Goal: Transaction & Acquisition: Purchase product/service

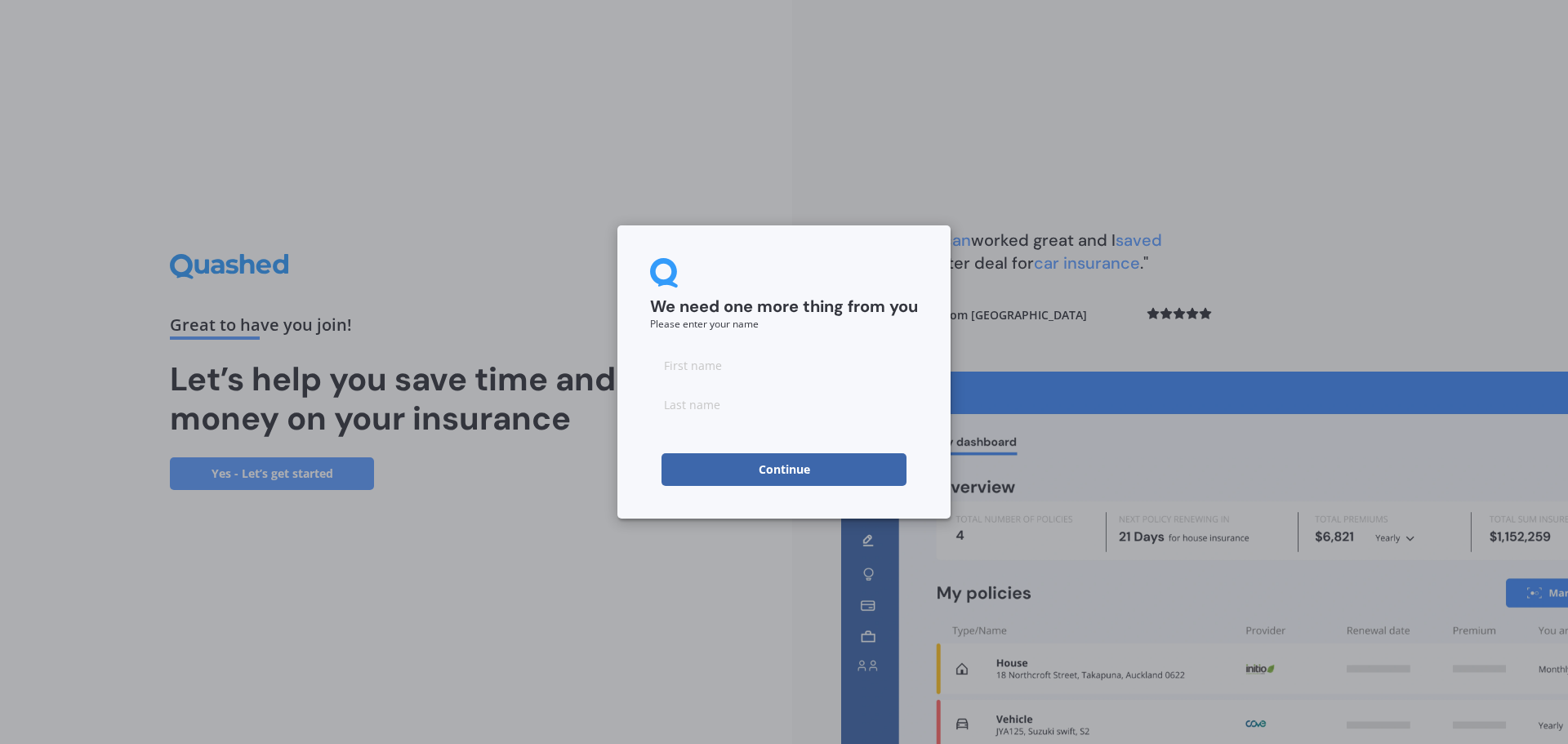
click at [739, 366] on input at bounding box center [784, 365] width 268 height 32
type input "[PERSON_NAME]"
click at [697, 409] on input at bounding box center [784, 404] width 268 height 32
type input "e"
type input "[PERSON_NAME]"
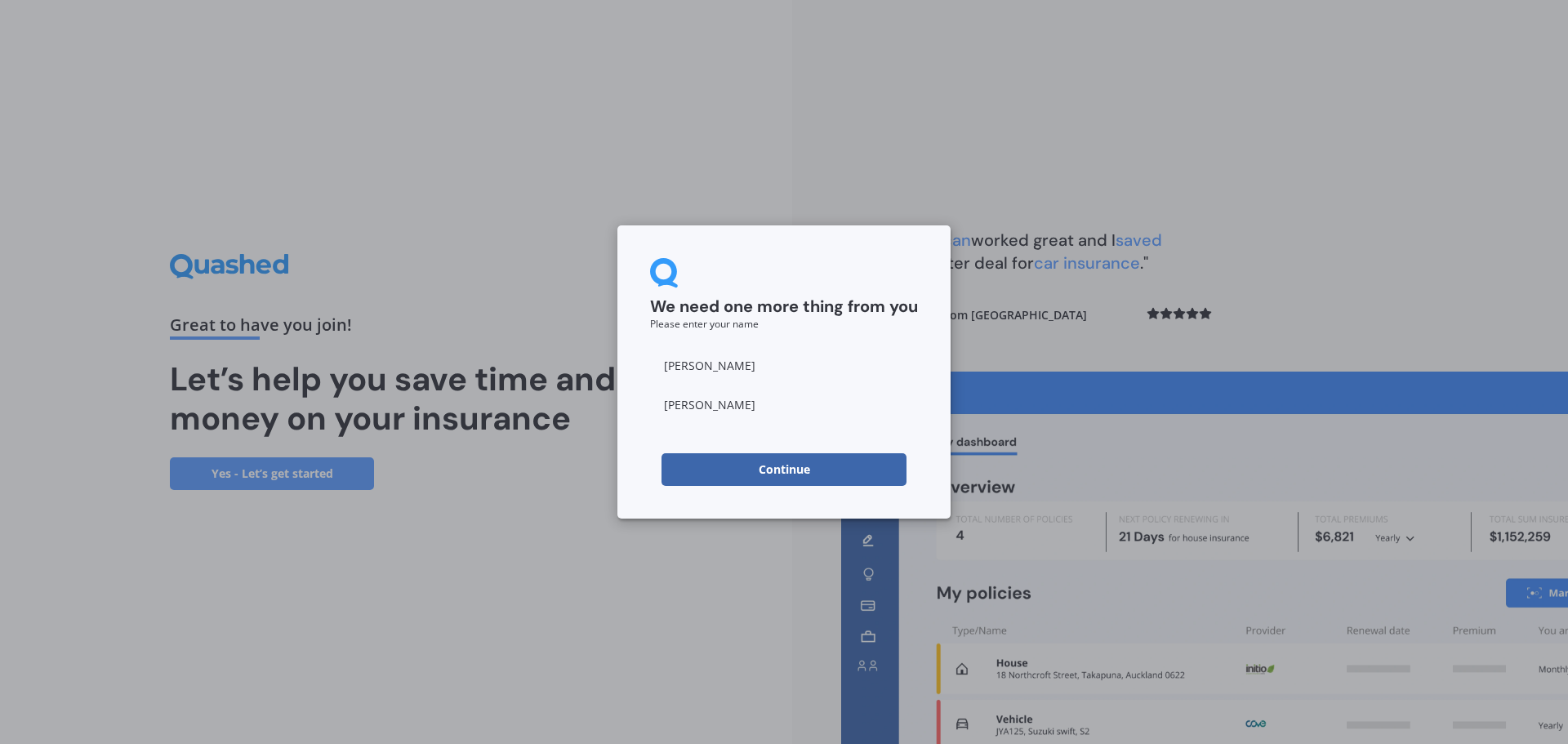
click at [705, 463] on button "Continue" at bounding box center [784, 470] width 245 height 32
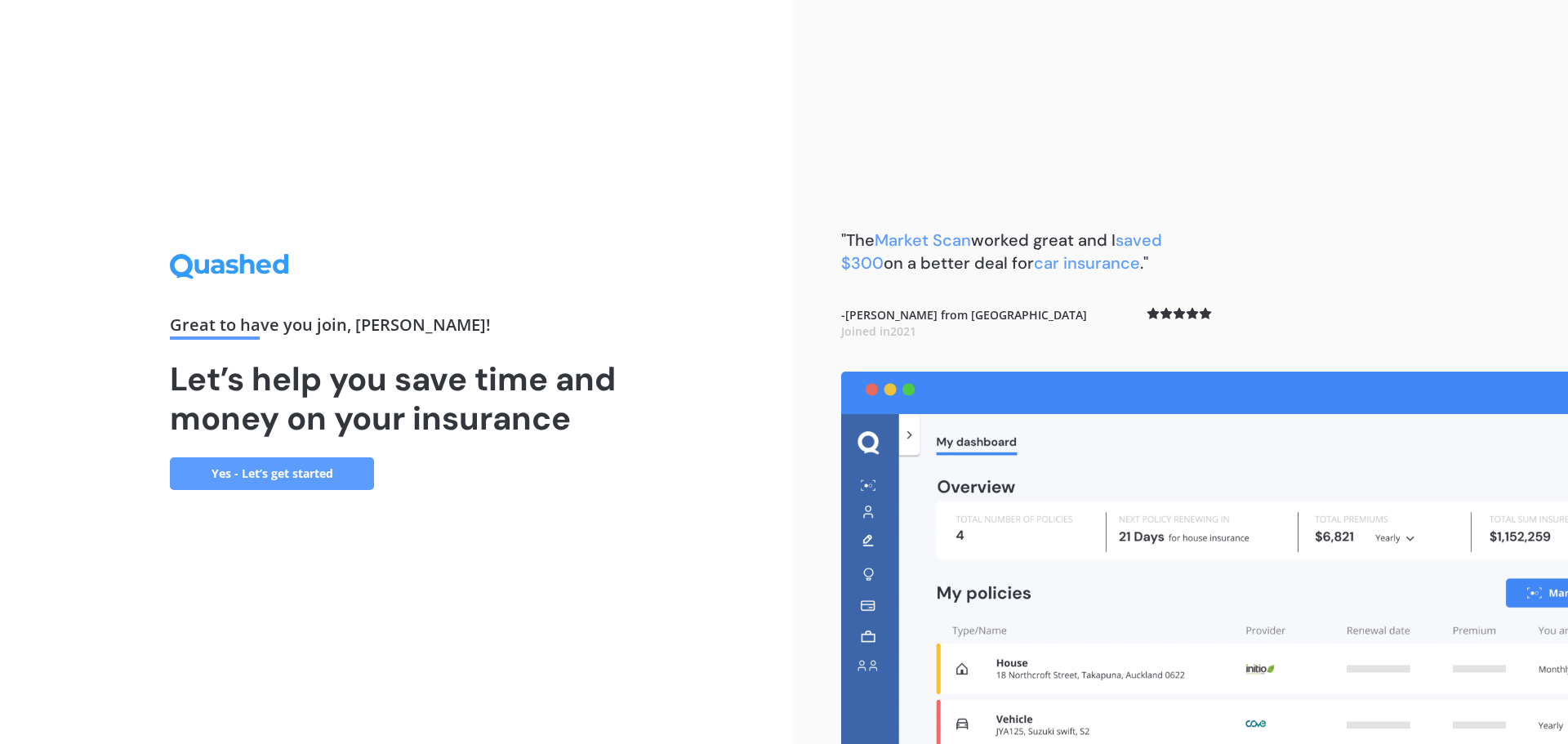
click at [302, 473] on link "Yes - Let’s get started" at bounding box center [271, 473] width 204 height 32
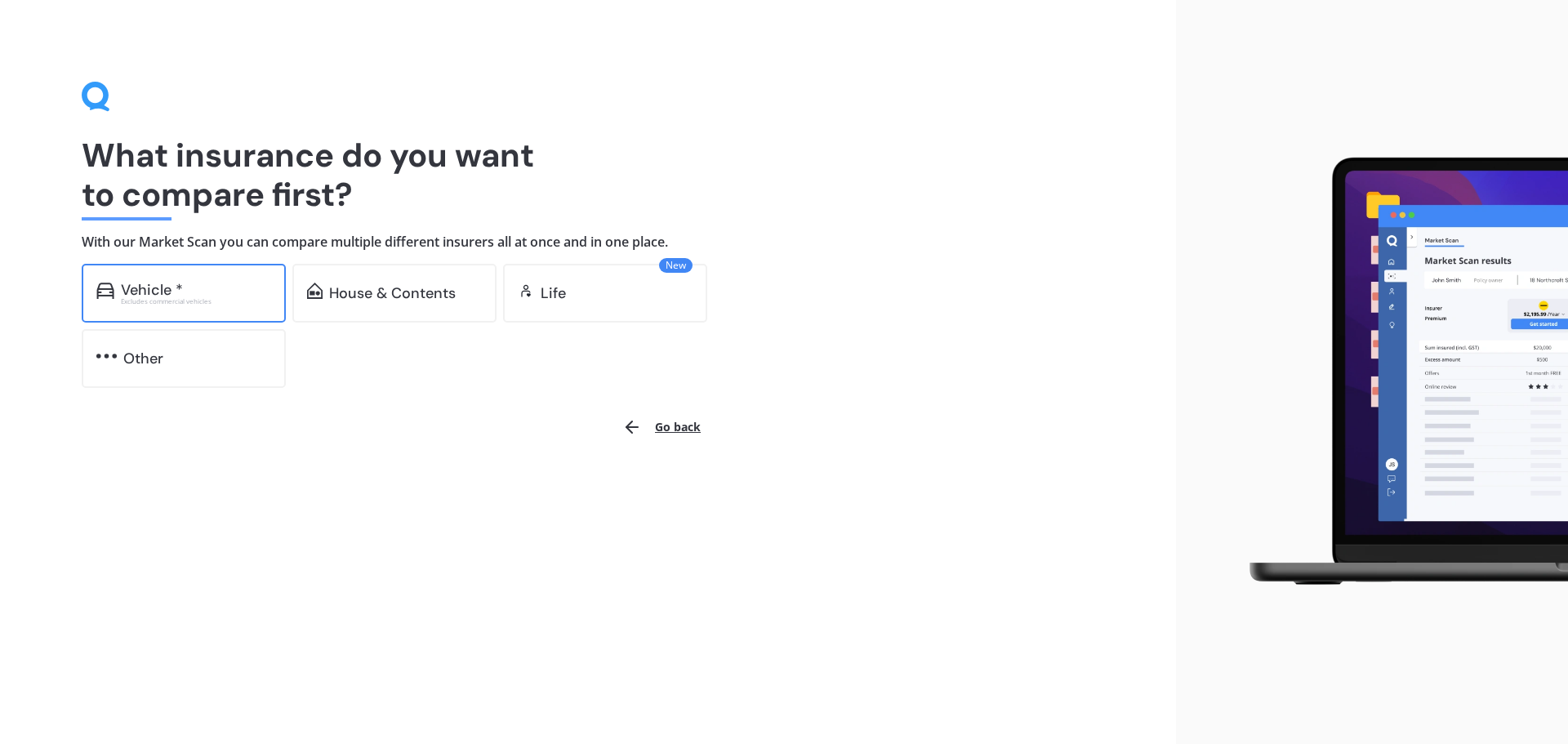
click at [203, 275] on div "Vehicle * Excludes commercial vehicles" at bounding box center [184, 292] width 204 height 59
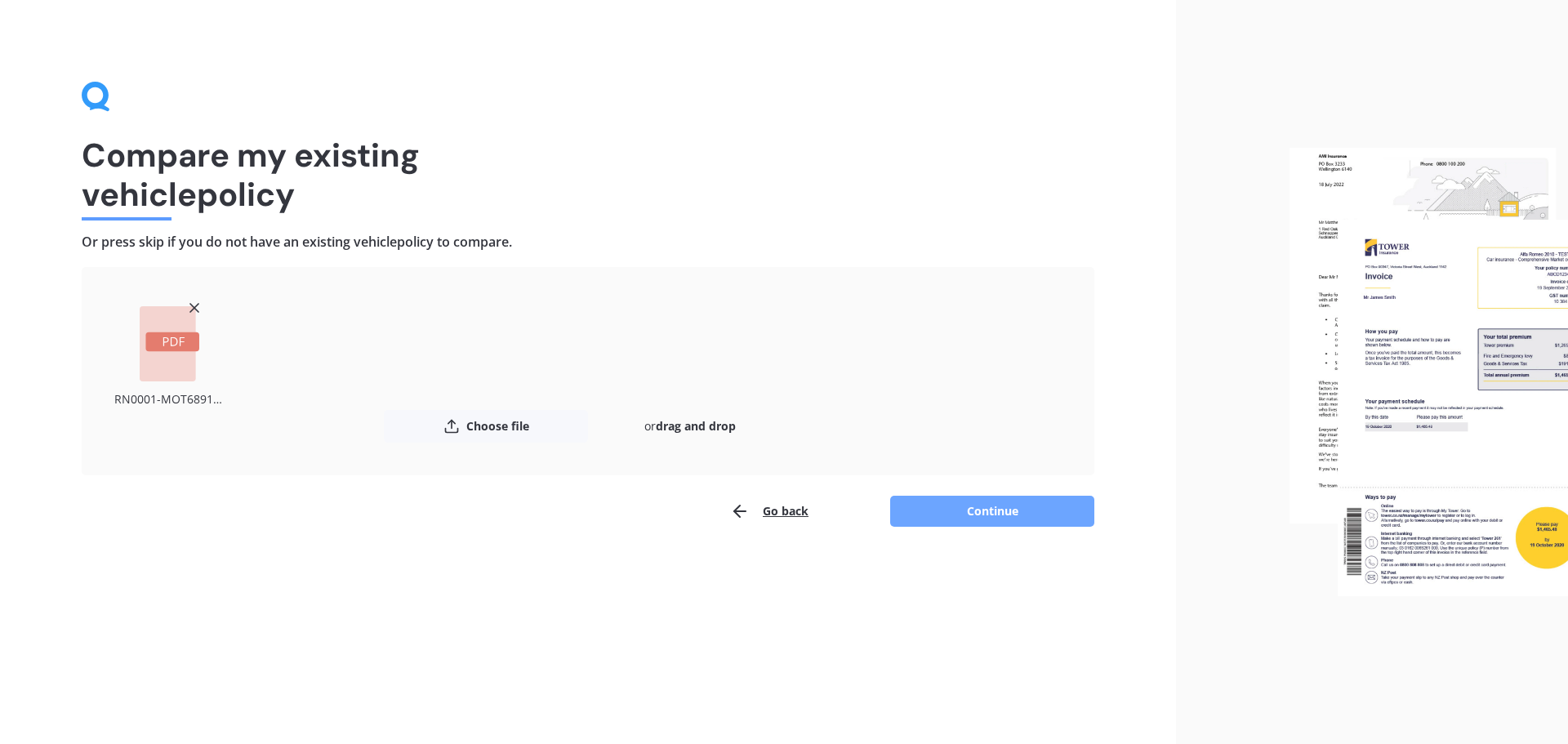
click at [968, 517] on button "Continue" at bounding box center [992, 511] width 204 height 31
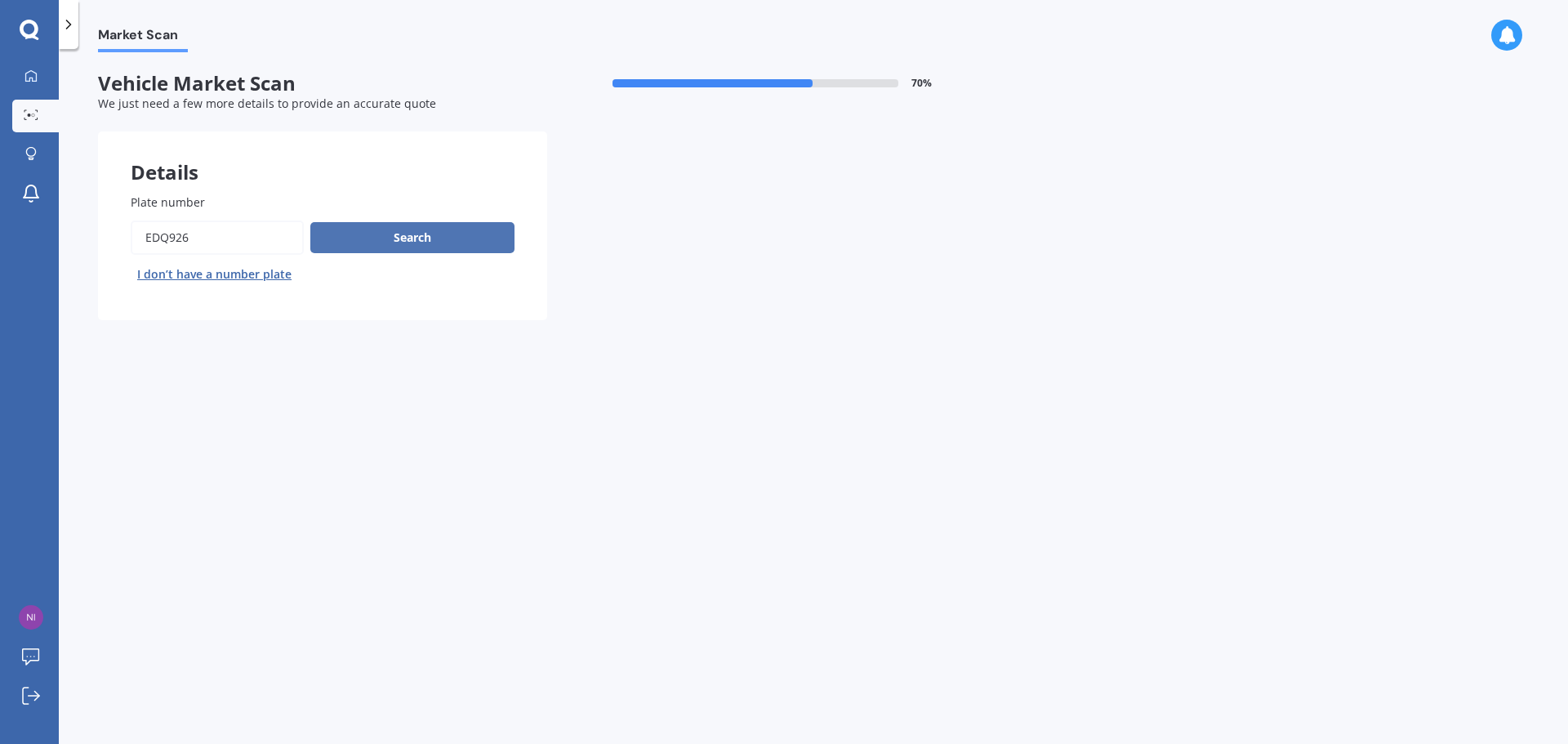
click at [392, 233] on button "Search" at bounding box center [412, 237] width 204 height 31
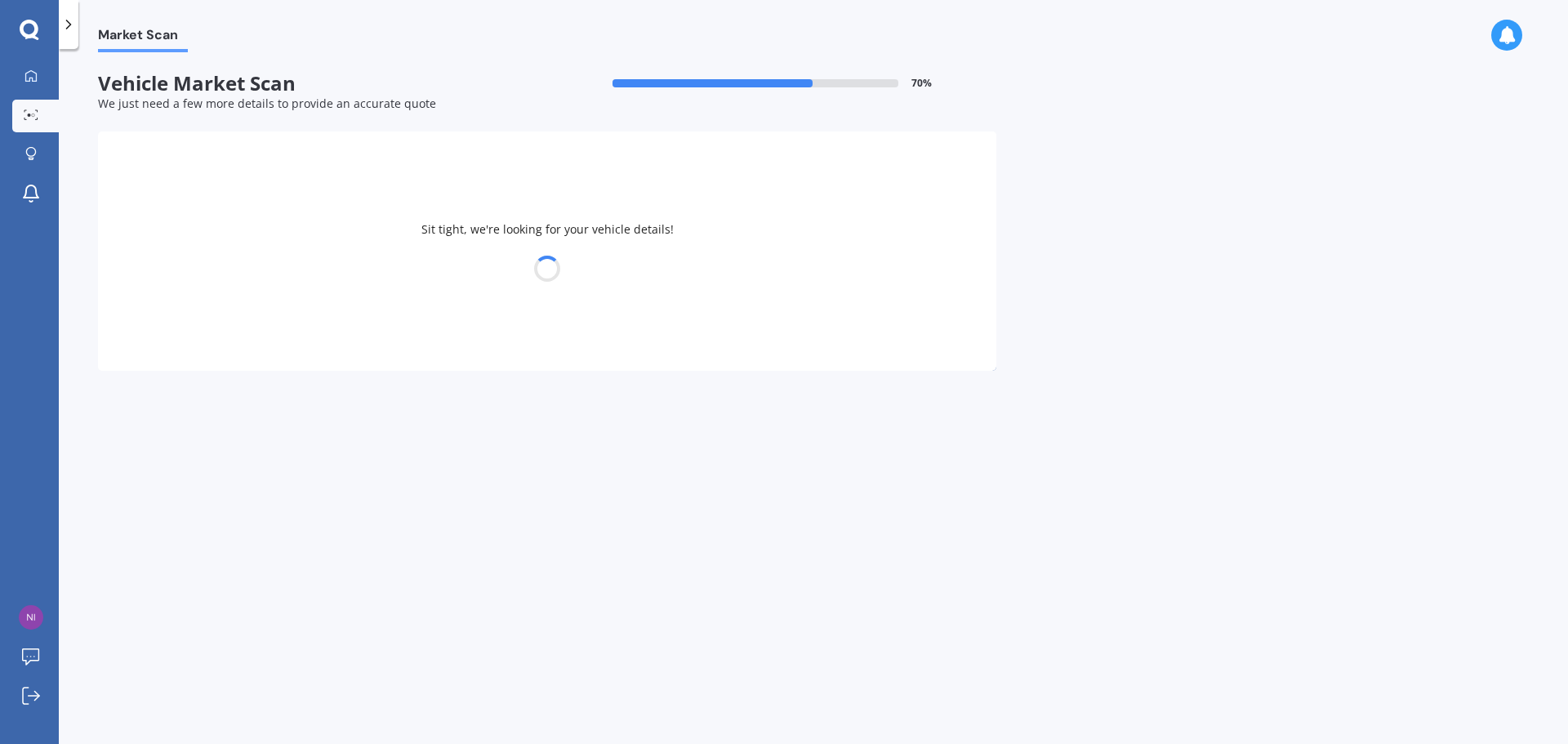
select select "FORD"
select select "FOCUS"
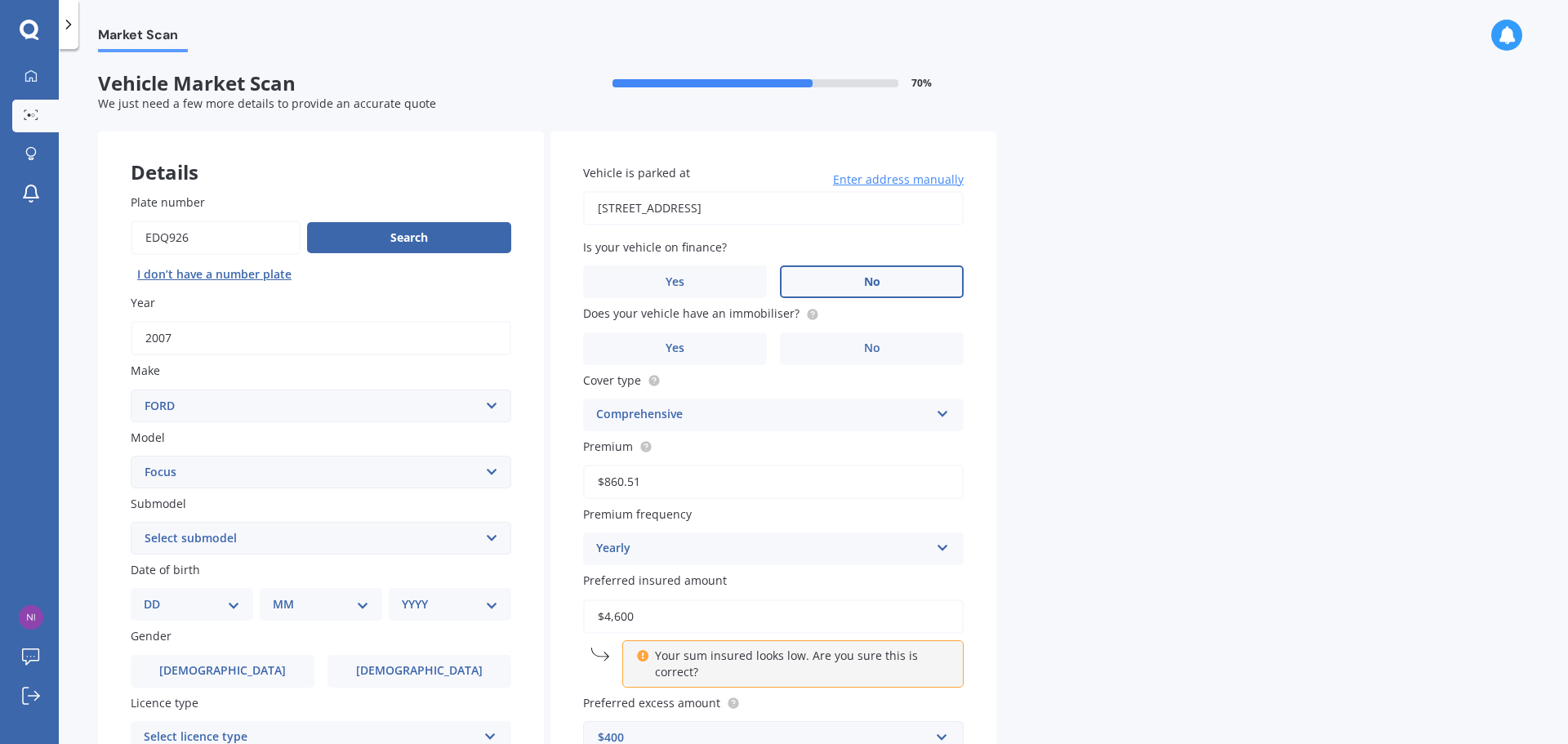
click at [888, 289] on label "No" at bounding box center [872, 281] width 184 height 32
click at [0, 0] on input "No" at bounding box center [0, 0] width 0 height 0
click at [859, 355] on label "No" at bounding box center [872, 349] width 184 height 32
click at [0, 0] on input "No" at bounding box center [0, 0] width 0 height 0
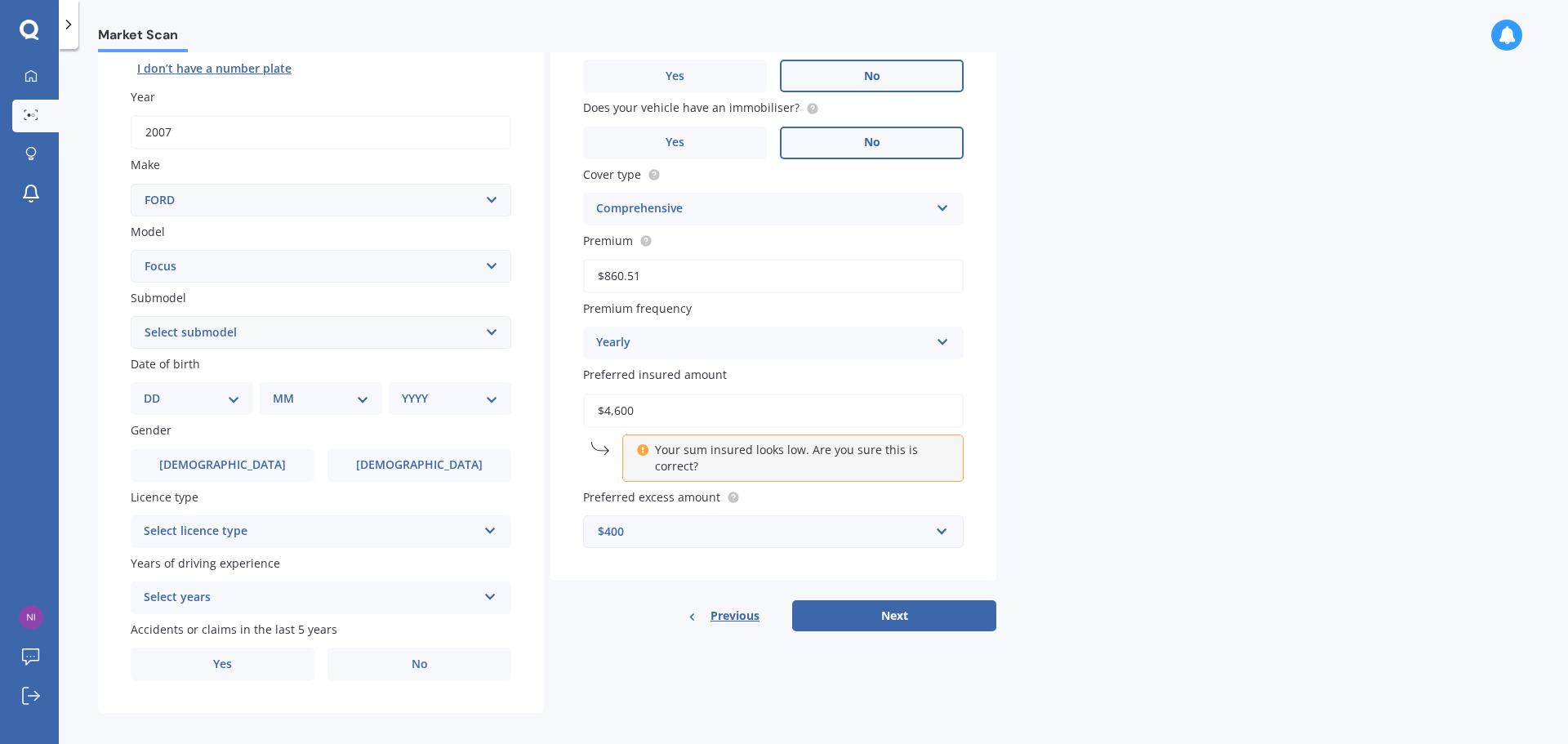
scroll to position [217, 0]
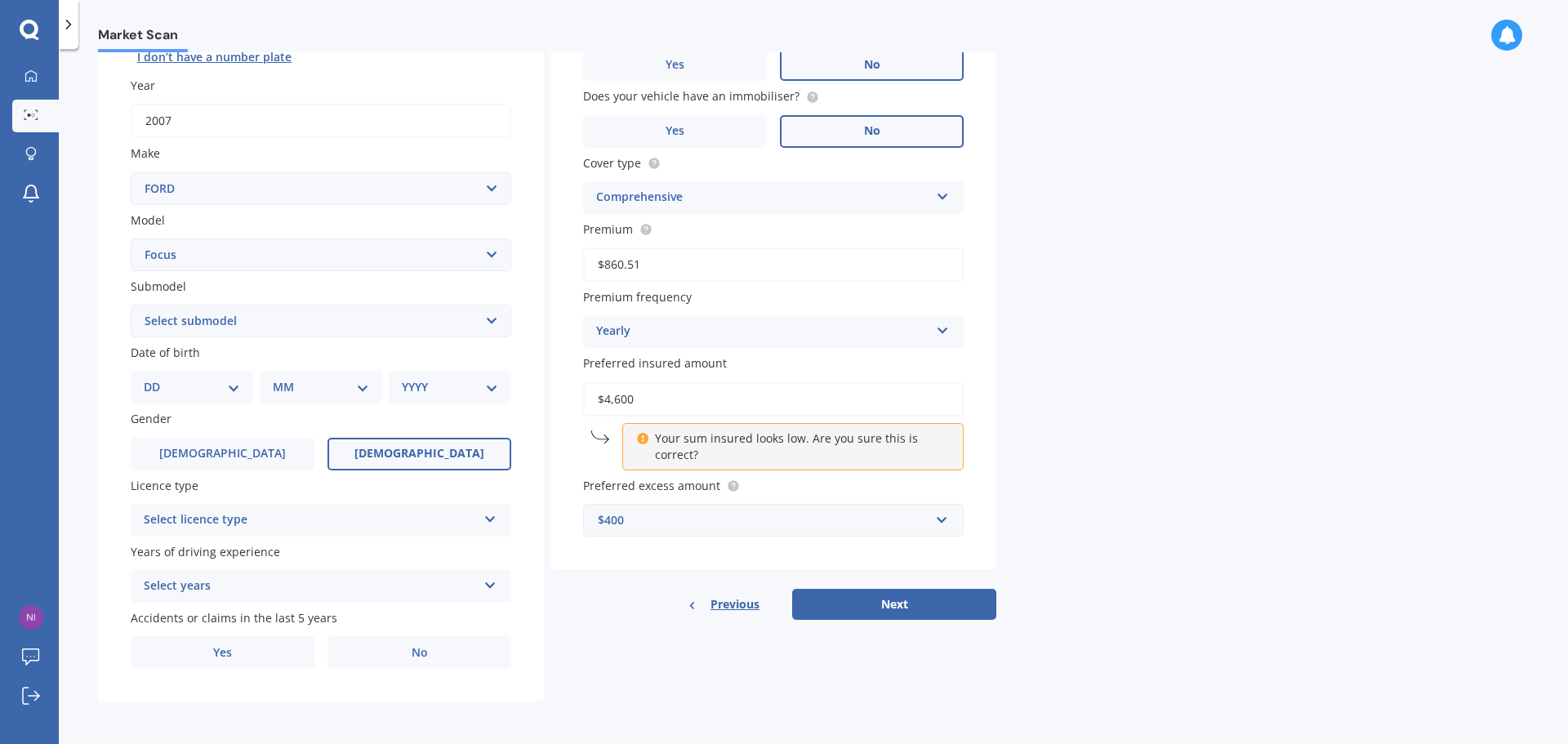
click at [410, 460] on span "[DEMOGRAPHIC_DATA]" at bounding box center [419, 453] width 130 height 14
click at [0, 0] on input "[DEMOGRAPHIC_DATA]" at bounding box center [0, 0] width 0 height 0
click at [232, 394] on select "DD 01 02 03 04 05 06 07 08 09 10 11 12 13 14 15 16 17 18 19 20 21 22 23 24 25 2…" at bounding box center [191, 387] width 96 height 18
select select "17"
click at [157, 378] on select "DD 01 02 03 04 05 06 07 08 09 10 11 12 13 14 15 16 17 18 19 20 21 22 23 24 25 2…" at bounding box center [191, 387] width 96 height 18
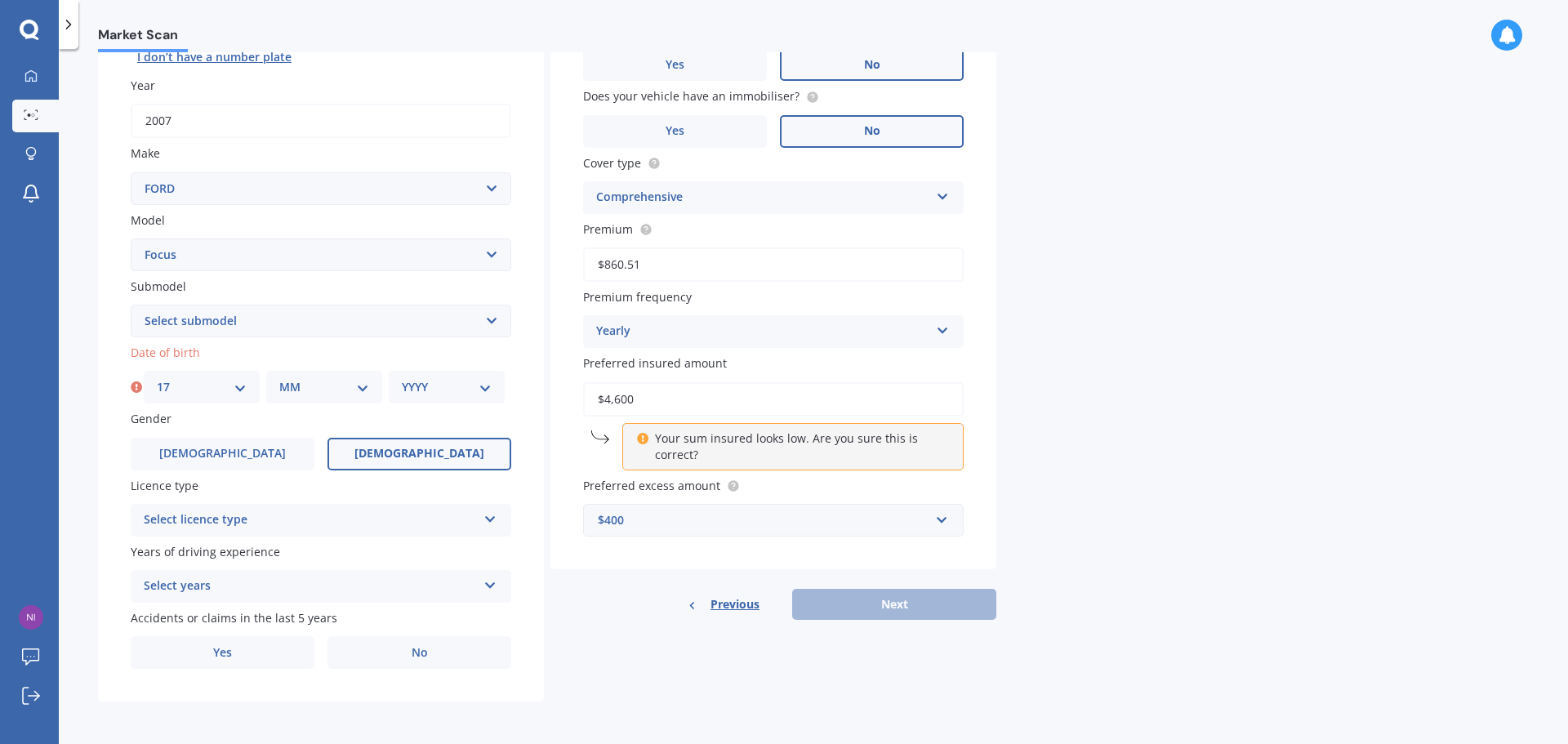
click at [369, 383] on div "MM 01 02 03 04 05 06 07 08 09 10 11 12" at bounding box center [324, 387] width 116 height 32
click at [365, 384] on select "MM 01 02 03 04 05 06 07 08 09 10 11 12" at bounding box center [325, 387] width 90 height 18
select select "01"
click at [280, 378] on select "MM 01 02 03 04 05 06 07 08 09 10 11 12" at bounding box center [325, 387] width 90 height 18
click at [429, 393] on select "YYYY 2025 2024 2023 2022 2021 2020 2019 2018 2017 2016 2015 2014 2013 2012 2011…" at bounding box center [447, 387] width 90 height 18
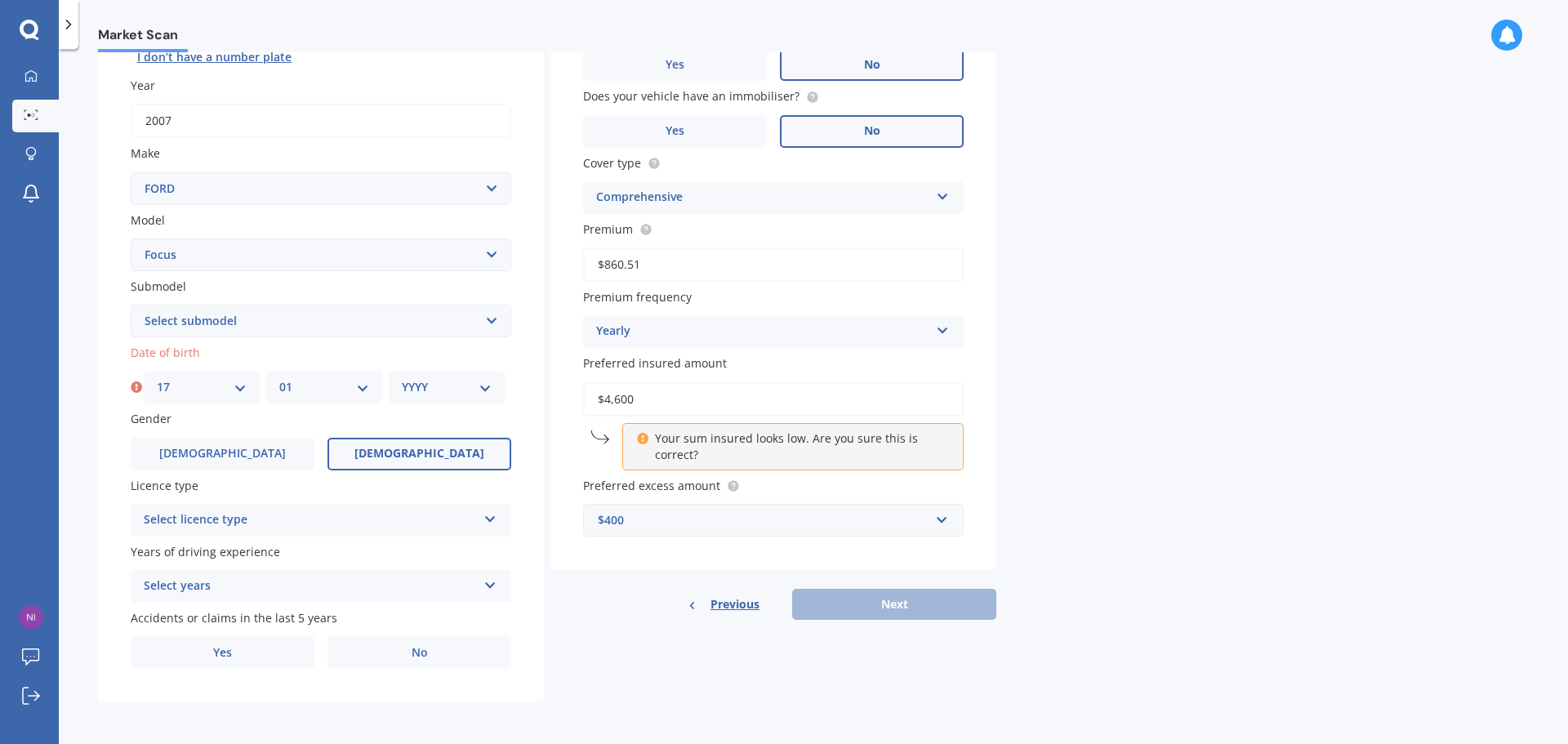
select select "2003"
click at [402, 378] on select "YYYY 2025 2024 2023 2022 2021 2020 2019 2018 2017 2016 2015 2014 2013 2012 2011…" at bounding box center [447, 387] width 90 height 18
click at [398, 519] on div "Select licence type" at bounding box center [309, 520] width 333 height 20
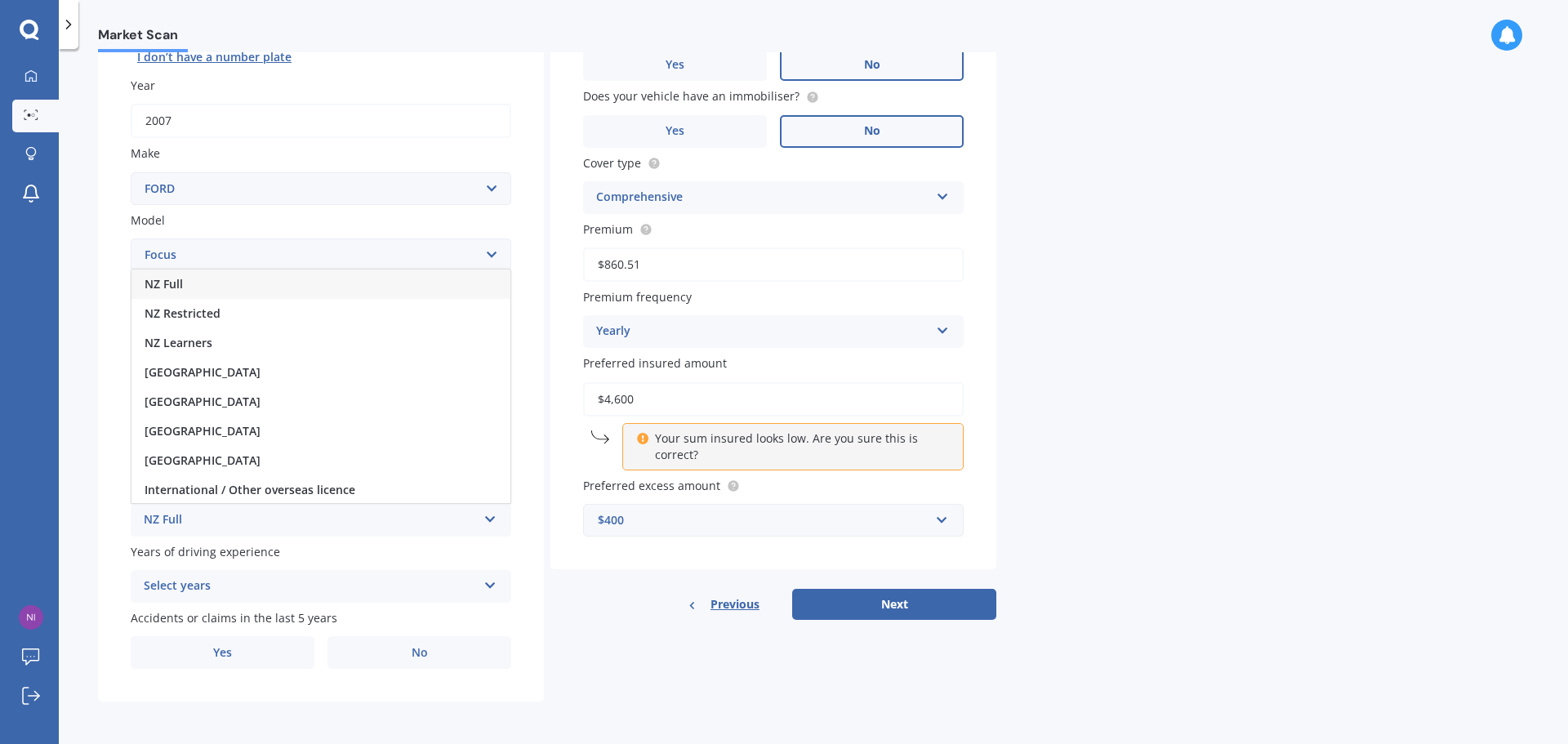
click at [195, 311] on span "NZ Restricted" at bounding box center [182, 313] width 76 height 15
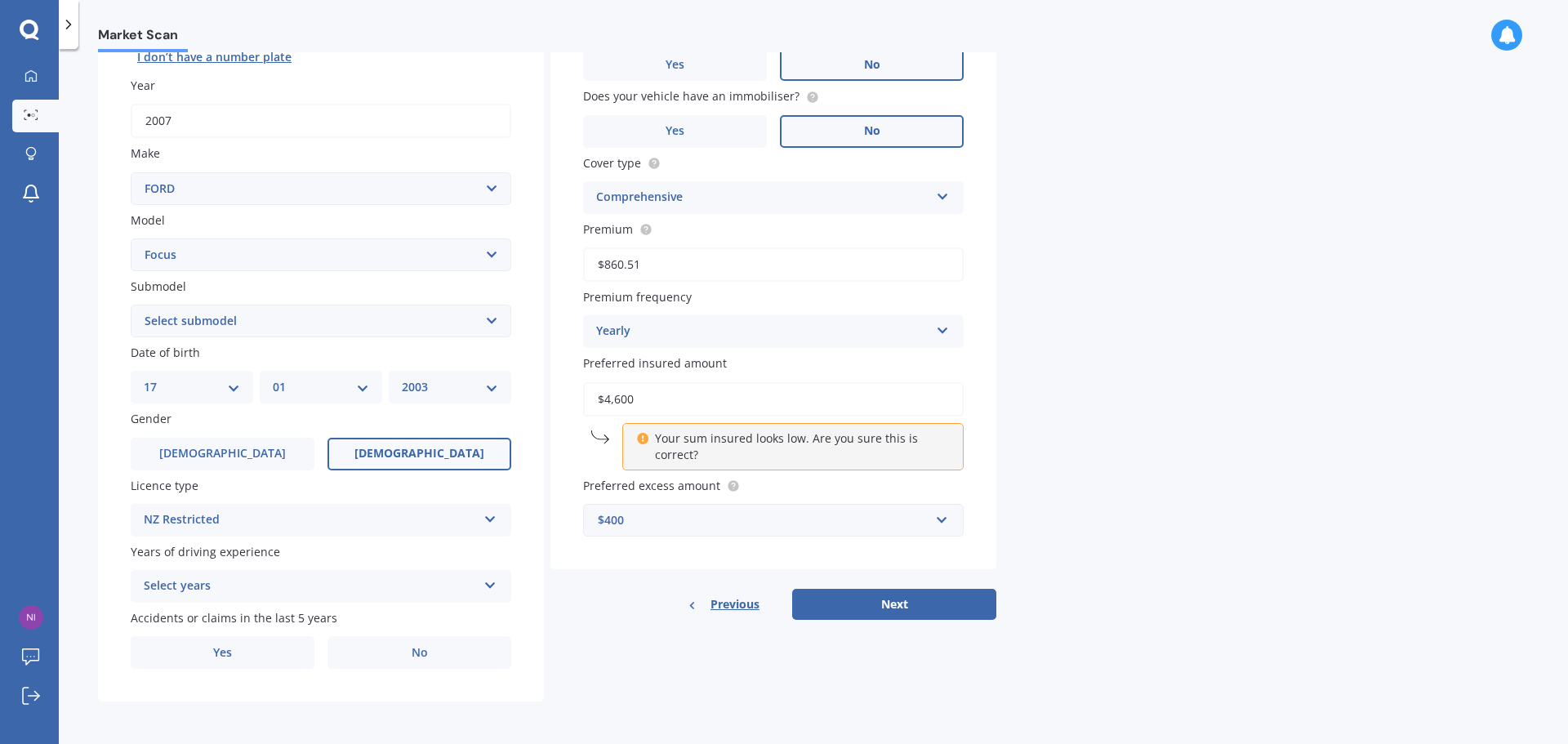
click at [346, 596] on div "Select years" at bounding box center [309, 586] width 333 height 20
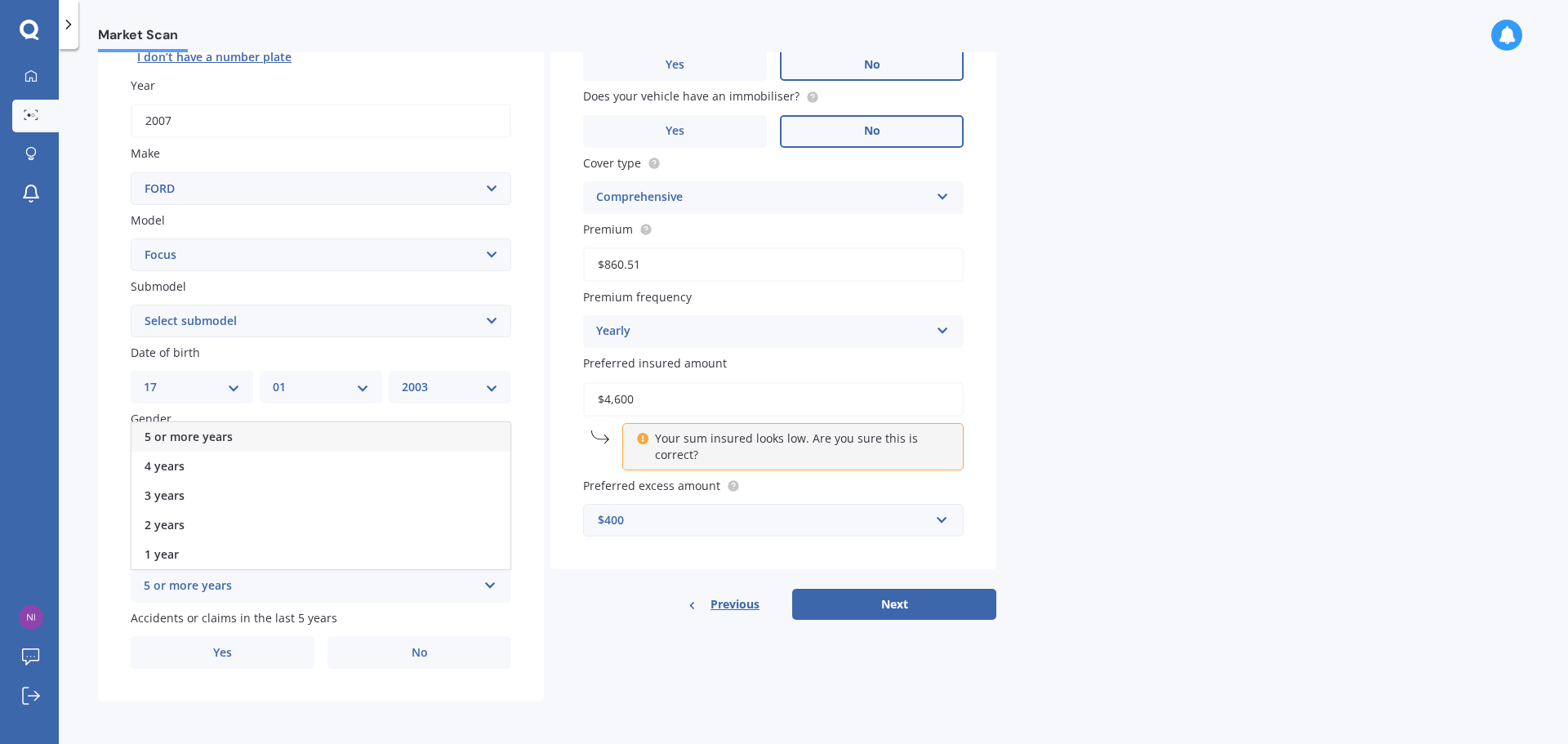
click at [373, 594] on div "5 or more years" at bounding box center [309, 586] width 333 height 20
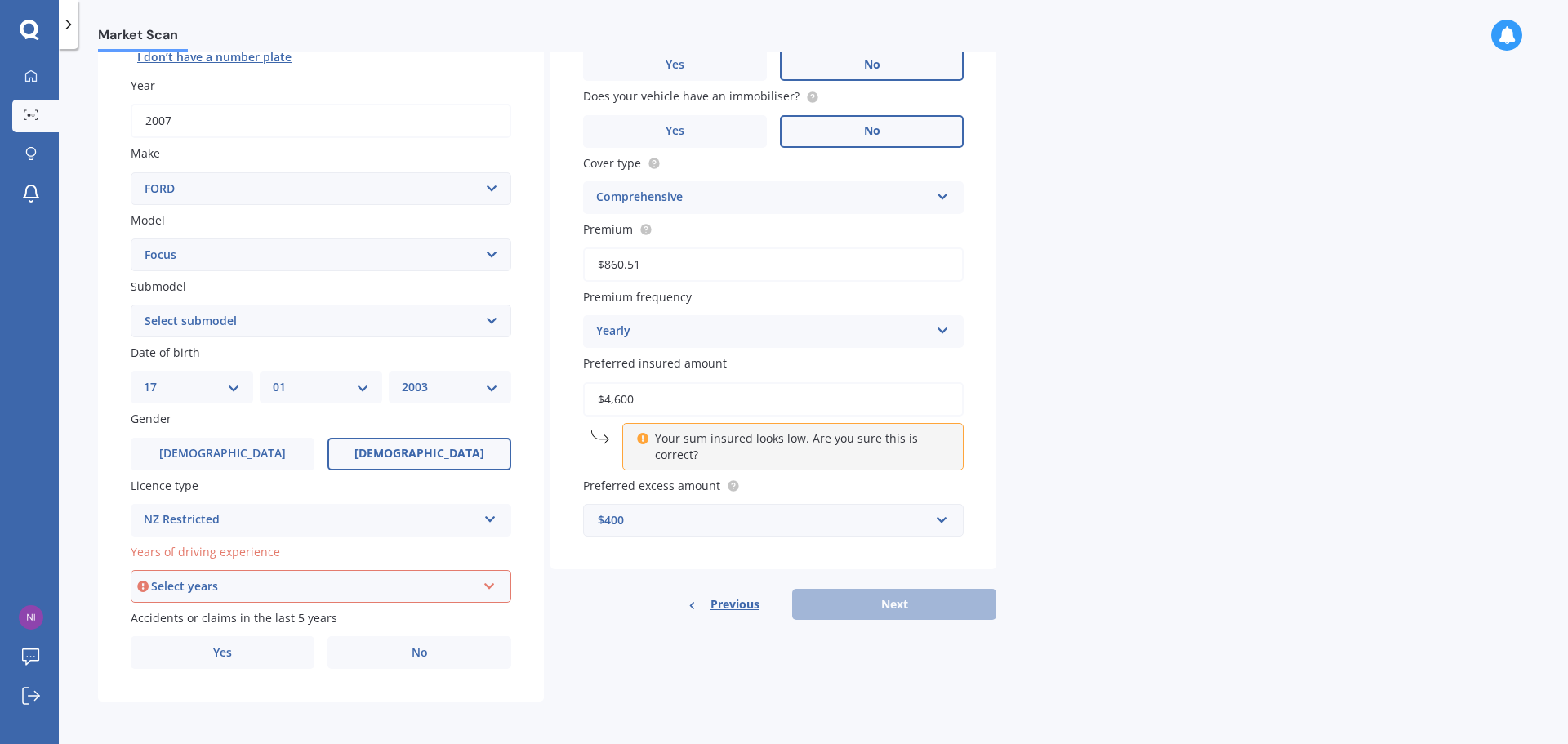
click at [355, 599] on div "Select years 5 or more years 4 years 3 years 2 years 1 year" at bounding box center [321, 586] width 381 height 32
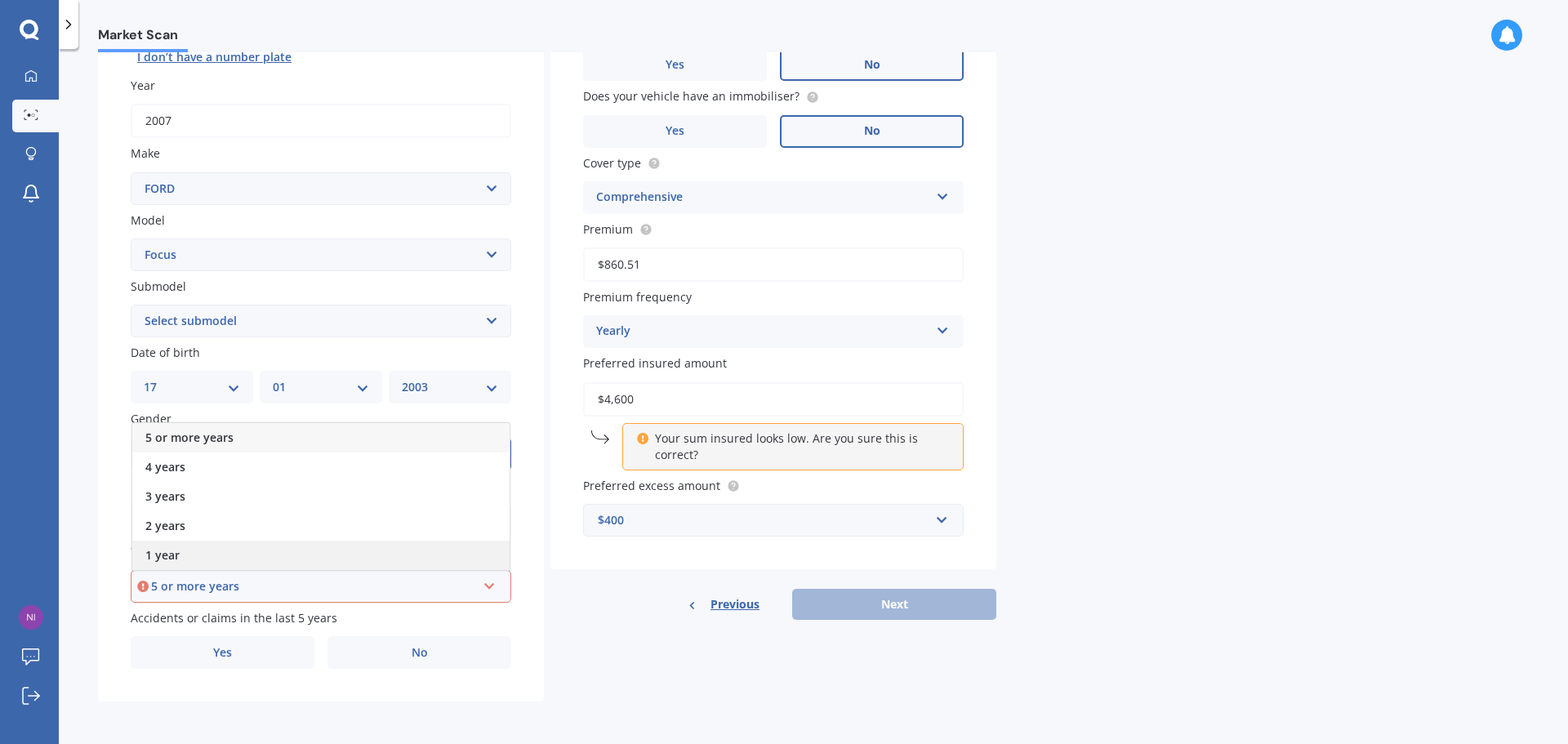
click at [319, 566] on div "1 year" at bounding box center [321, 555] width 377 height 30
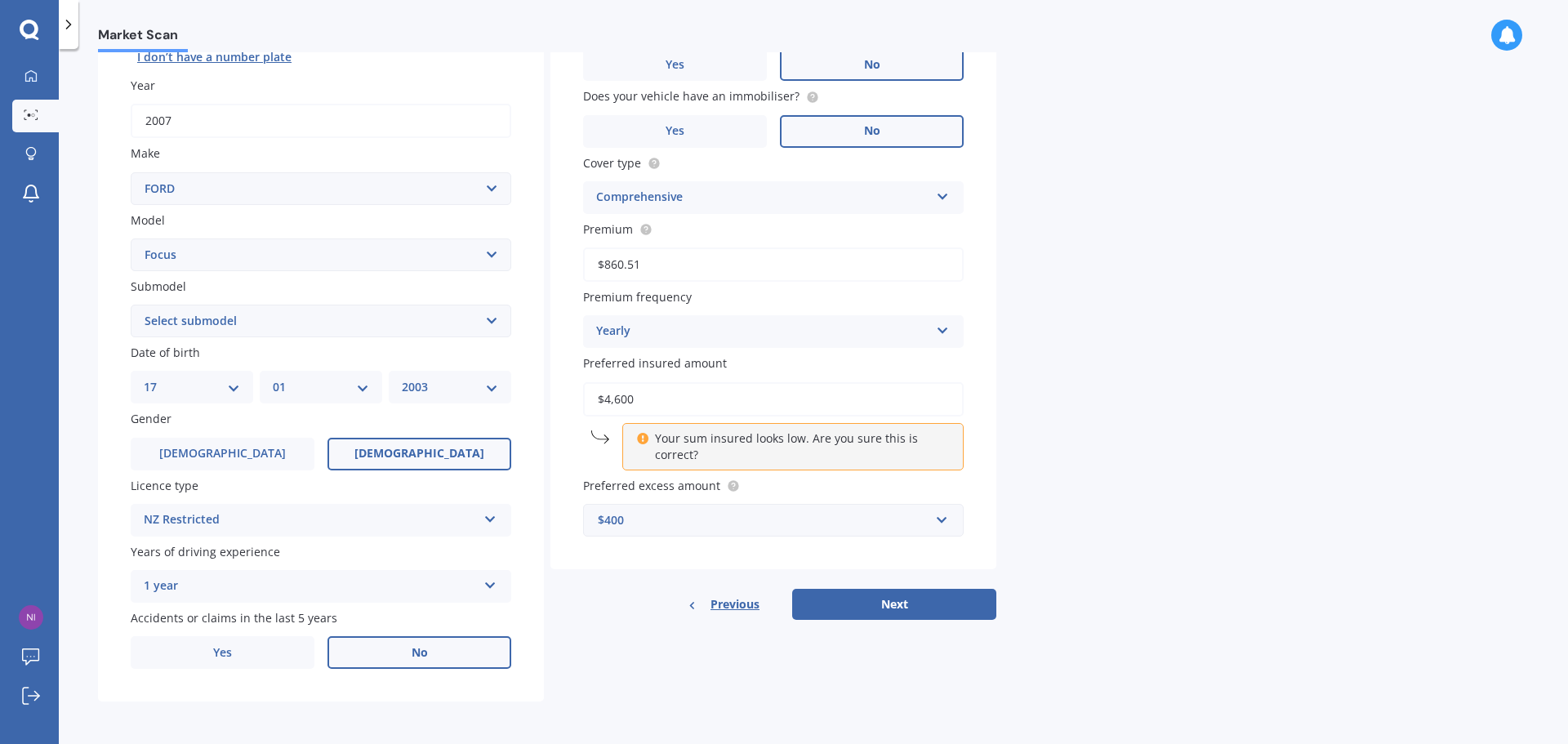
click at [426, 661] on label "No" at bounding box center [419, 652] width 184 height 32
click at [0, 0] on input "No" at bounding box center [0, 0] width 0 height 0
drag, startPoint x: 903, startPoint y: 600, endPoint x: 912, endPoint y: 600, distance: 9.0
click at [907, 600] on button "Next" at bounding box center [894, 604] width 204 height 31
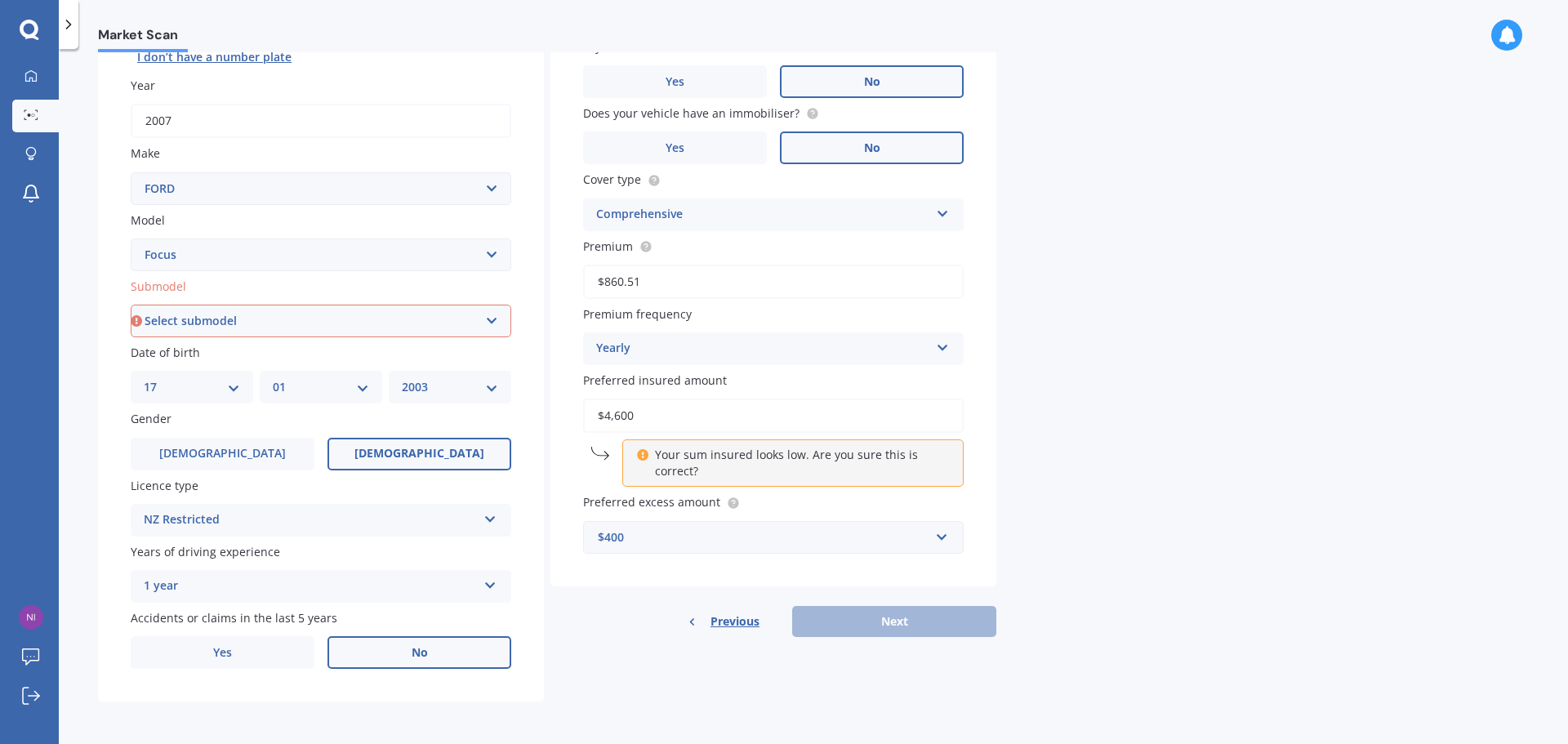
click at [922, 462] on p "Your sum insured looks low. Are you sure this is correct?" at bounding box center [799, 463] width 289 height 32
click at [1223, 442] on div "Market Scan Vehicle Market Scan 70 % We just need a few more details to provide…" at bounding box center [812, 400] width 1508 height 695
click at [751, 427] on input "$4,600" at bounding box center [774, 416] width 381 height 34
click at [1141, 550] on div "Market Scan Vehicle Market Scan 70 % We just need a few more details to provide…" at bounding box center [812, 400] width 1508 height 695
click at [924, 625] on div "Previous Next" at bounding box center [773, 621] width 445 height 31
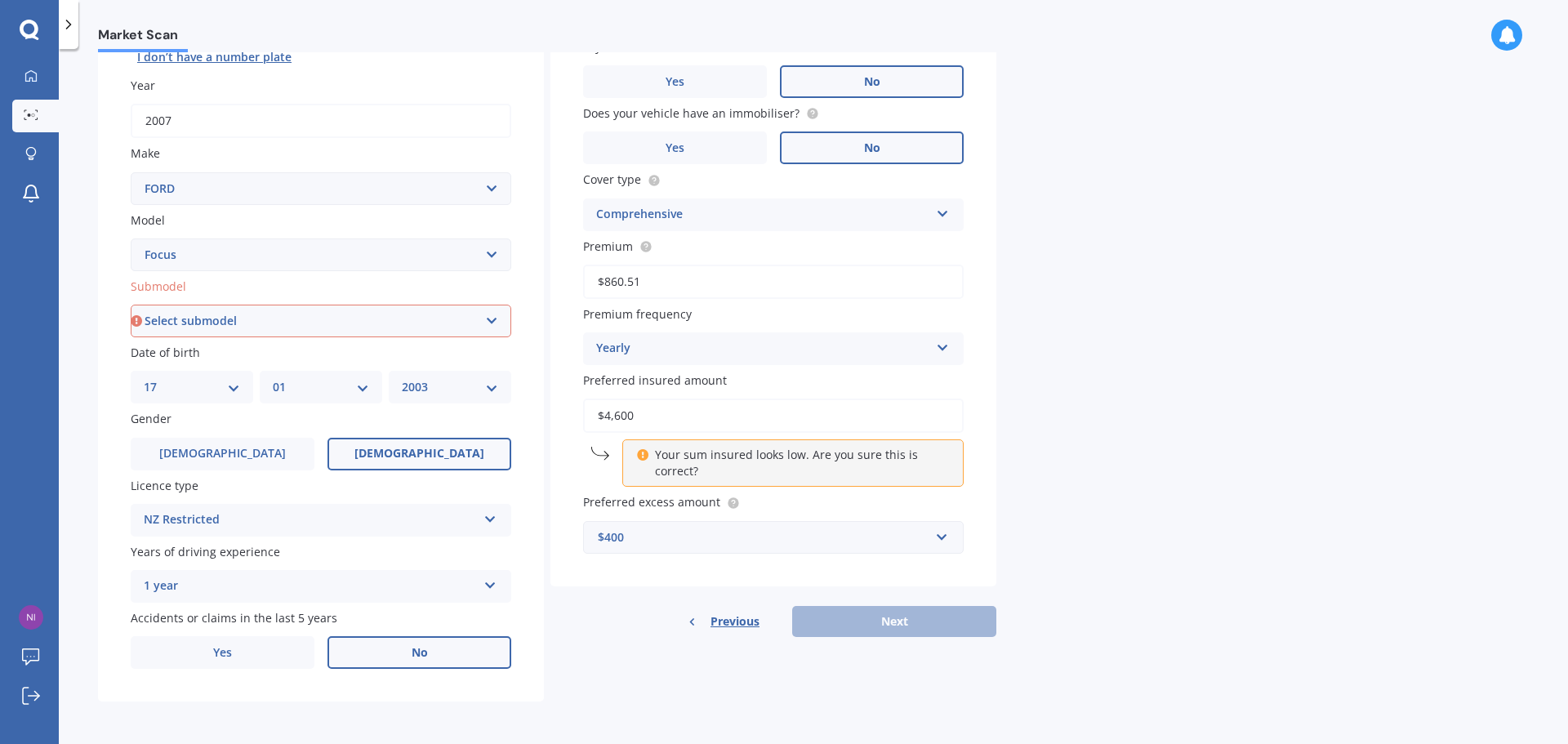
click at [497, 324] on select "Select submodel (All other) 1.8 TDCi Turbo Diesel Wagon 2.0 Petrol Wagon Ambien…" at bounding box center [321, 321] width 381 height 32
select select "ZETEC 2.0"
click at [131, 305] on select "Select submodel (All other) 1.8 TDCi Turbo Diesel Wagon 2.0 Petrol Wagon Ambien…" at bounding box center [321, 321] width 381 height 32
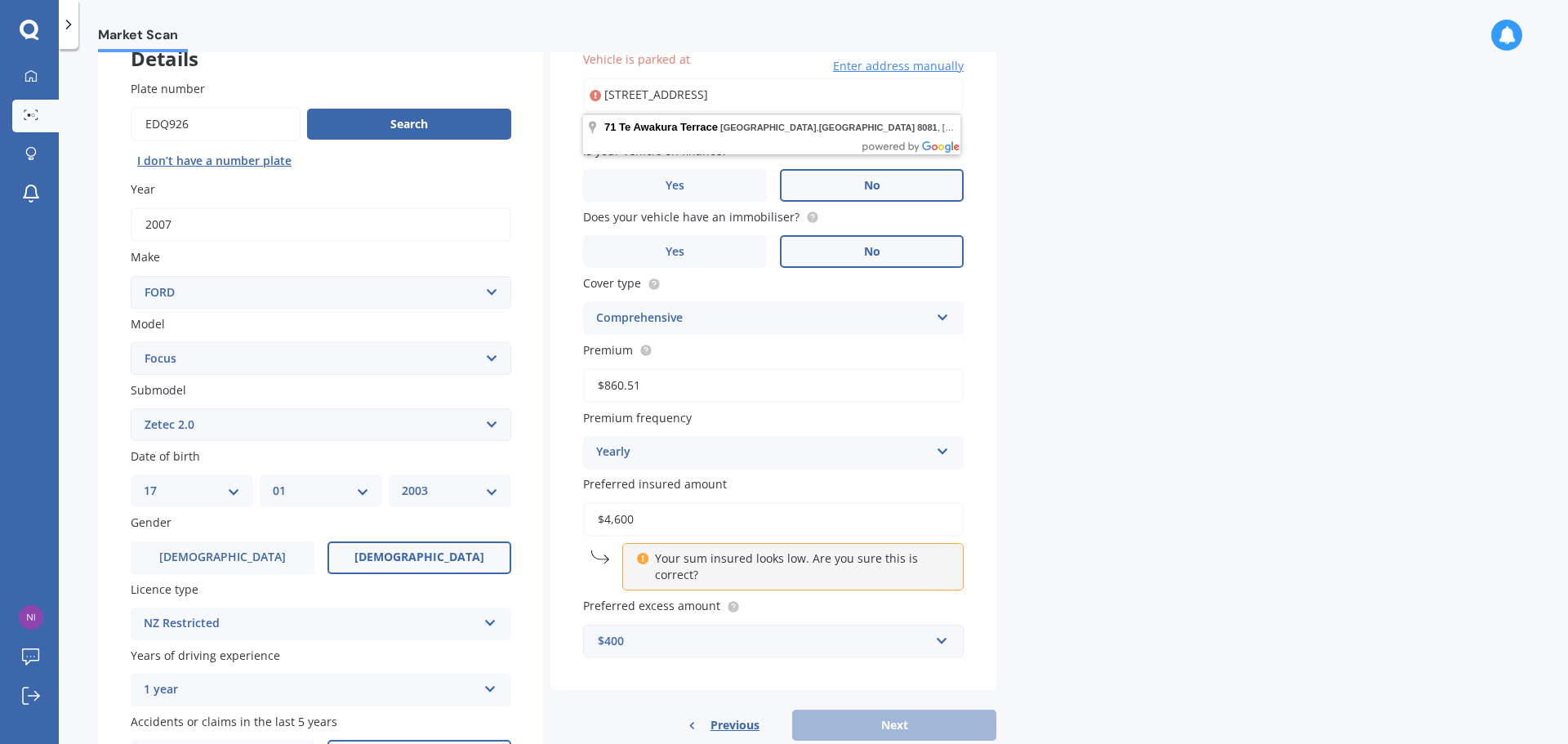
scroll to position [115, 0]
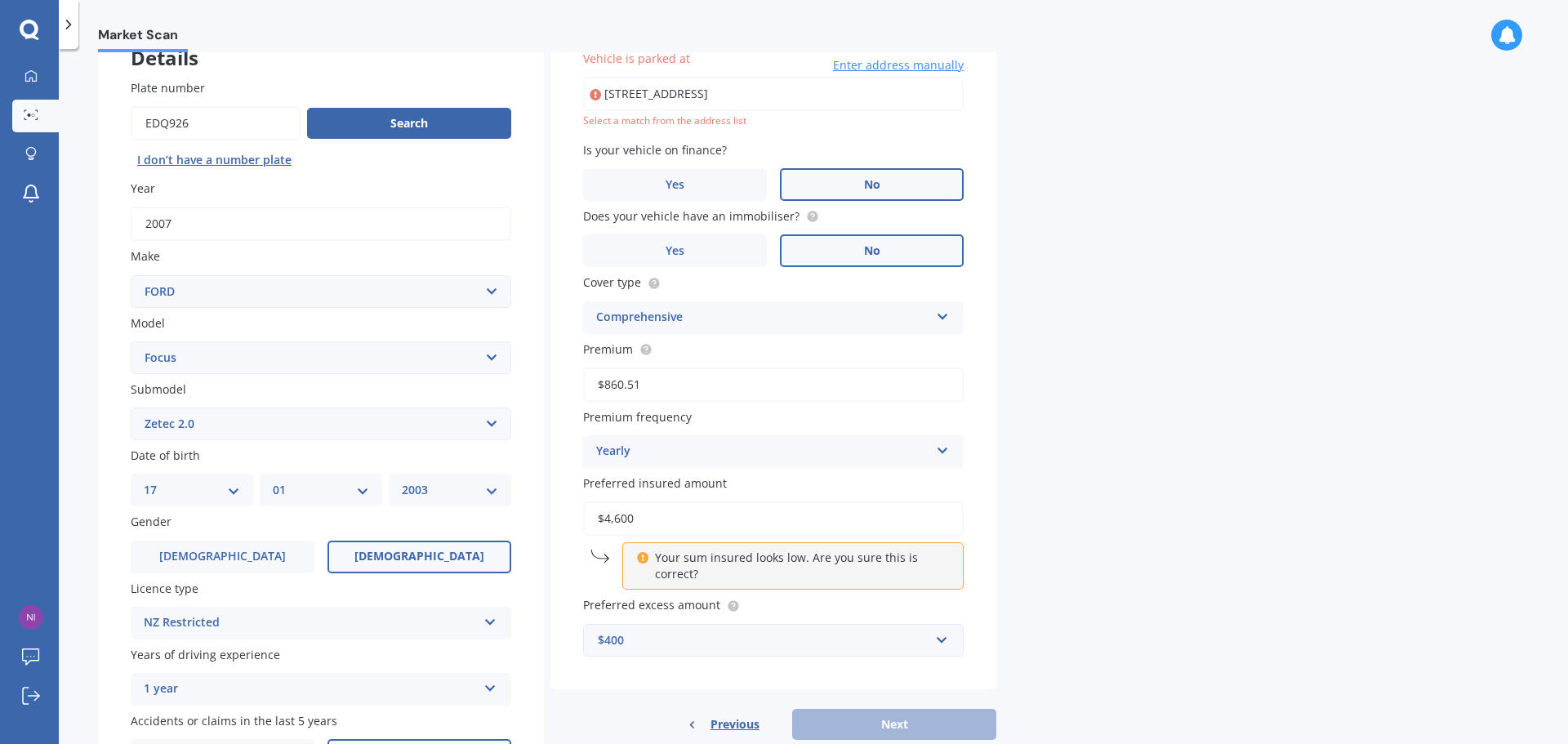
type input "[STREET_ADDRESS]"
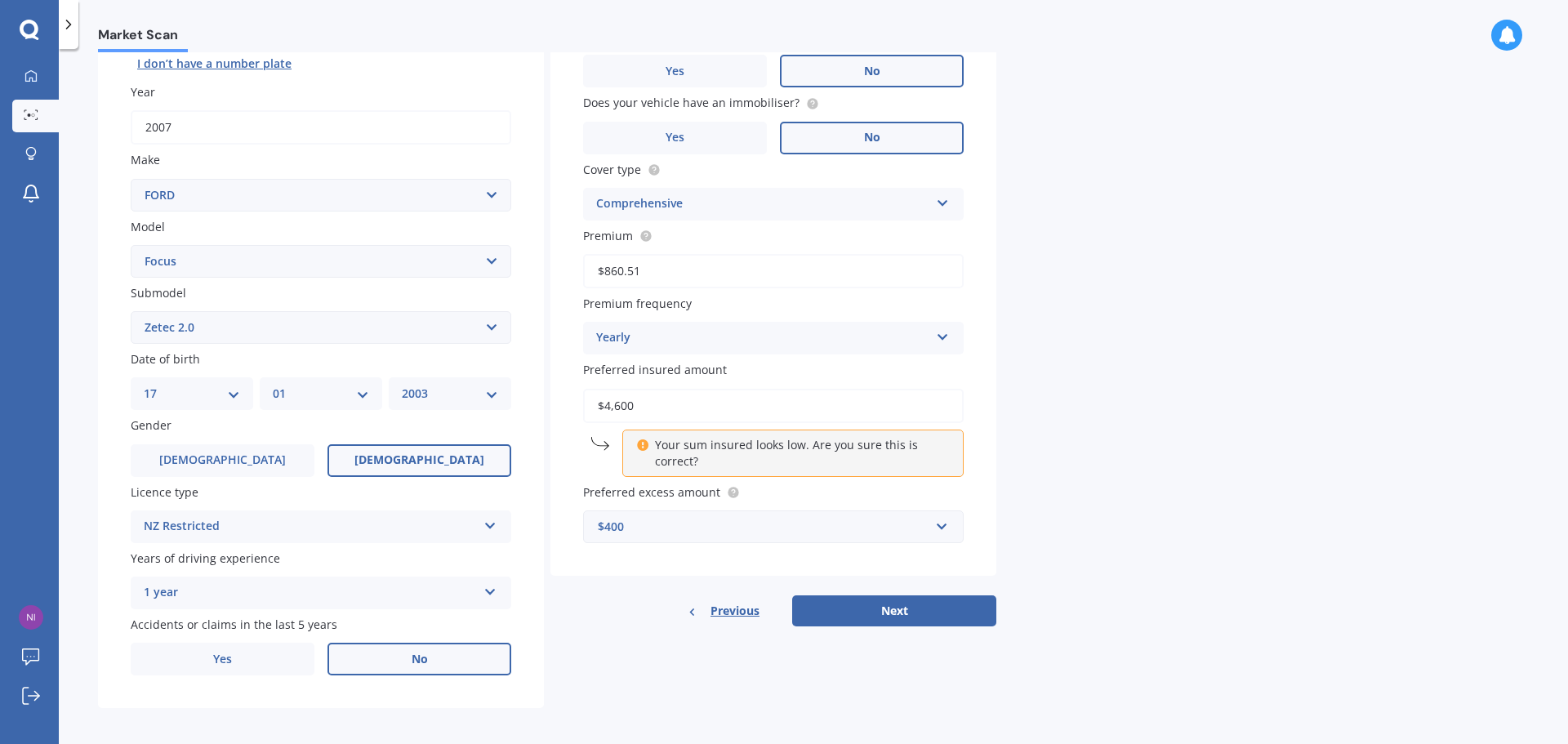
scroll to position [217, 0]
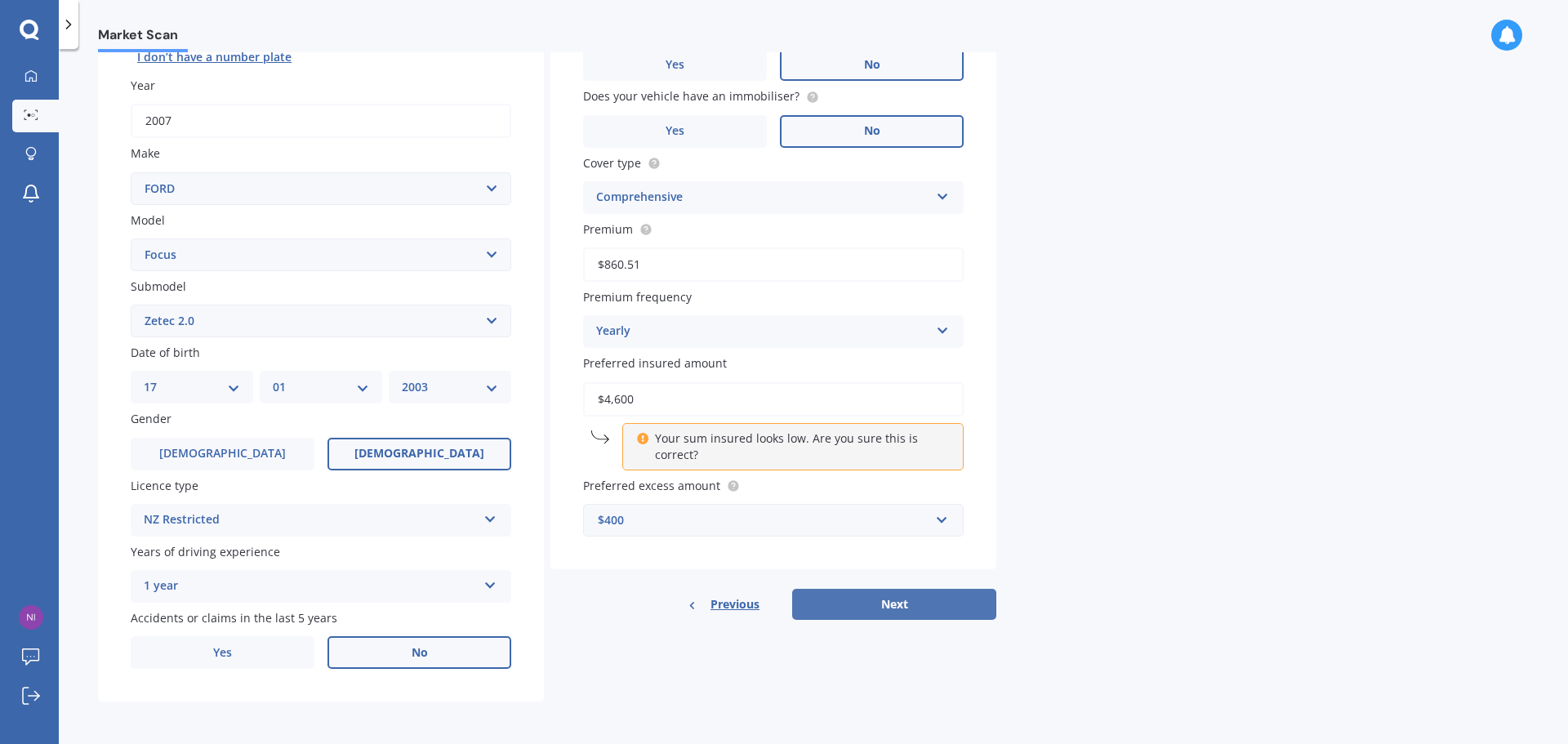
click at [938, 601] on button "Next" at bounding box center [894, 604] width 204 height 31
select select "17"
select select "01"
select select "2003"
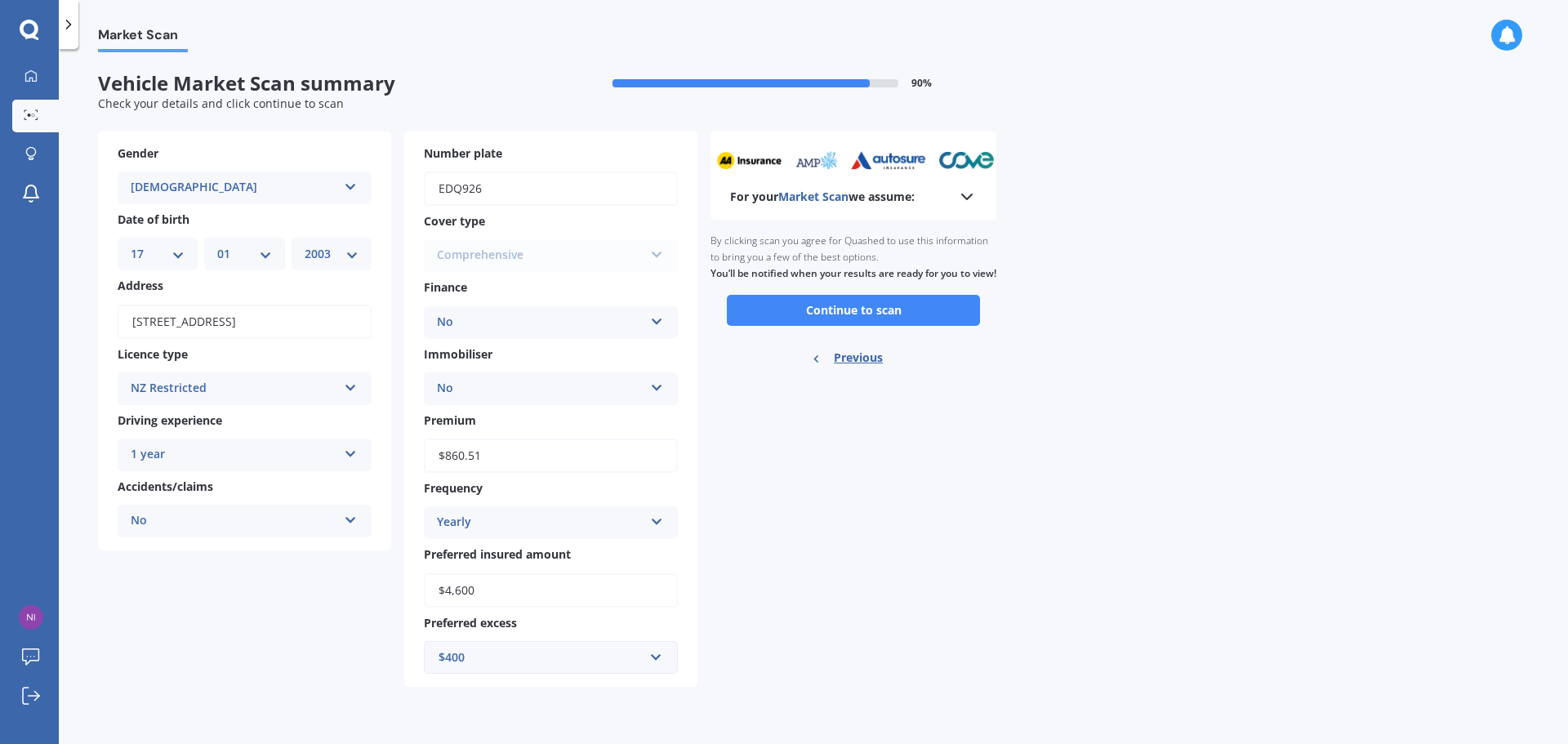
scroll to position [0, 0]
click at [935, 324] on button "Continue to scan" at bounding box center [853, 310] width 253 height 31
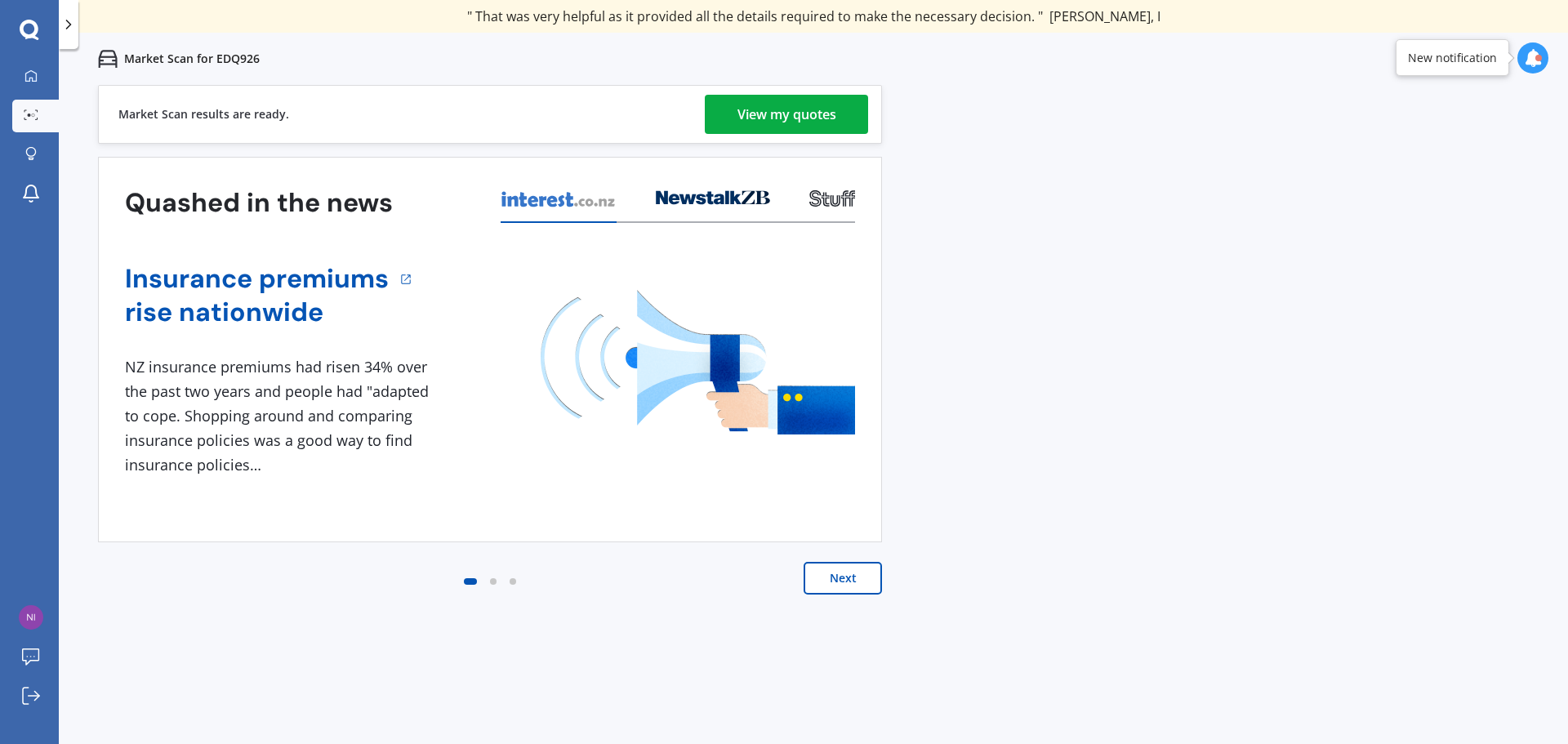
click at [804, 116] on div "View my quotes" at bounding box center [787, 114] width 99 height 39
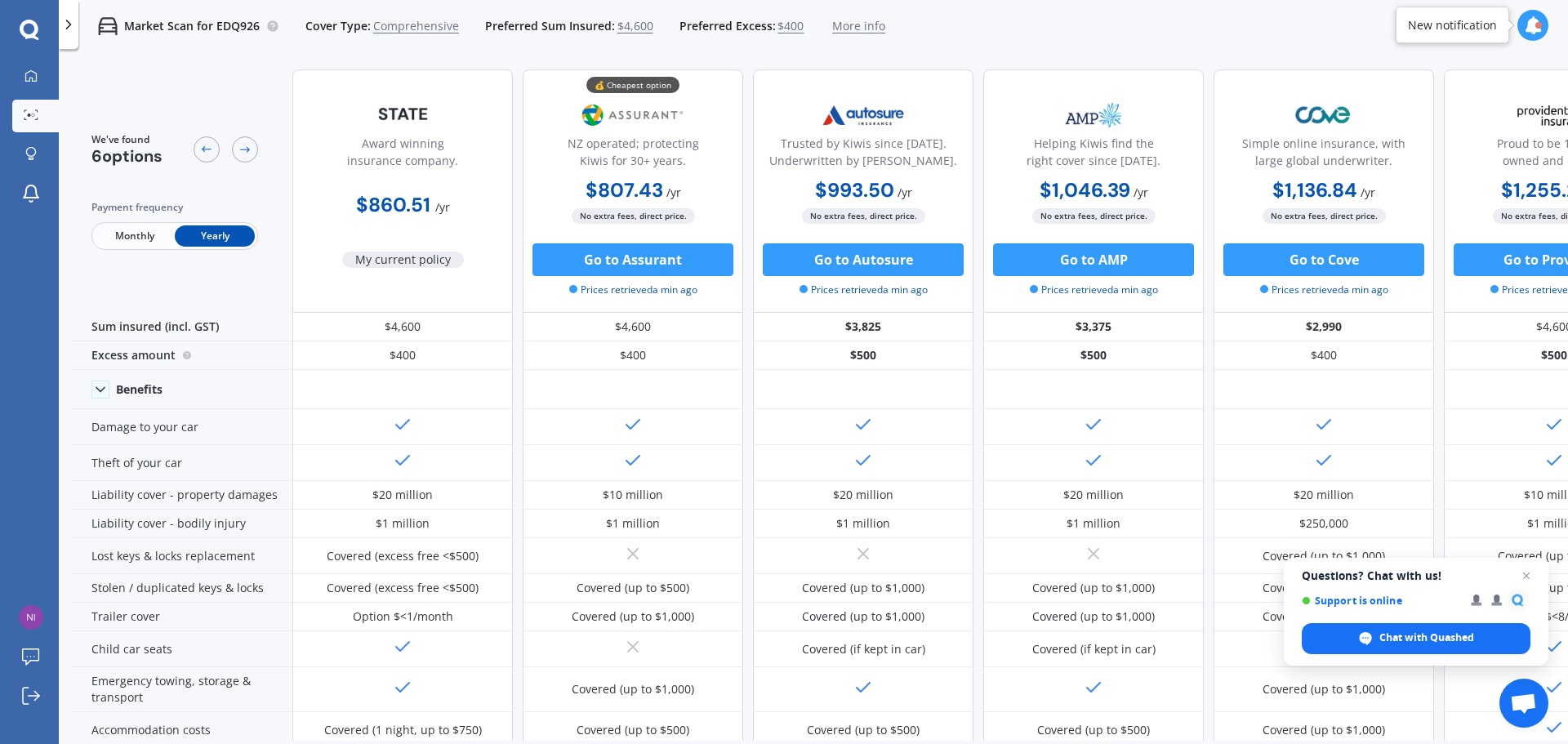
drag, startPoint x: 1447, startPoint y: 740, endPoint x: 1564, endPoint y: 730, distance: 117.4
click at [1563, 721] on div "We've found 6 options Payment frequency Monthly Yearly Award winning insurance …" at bounding box center [820, 426] width 1496 height 739
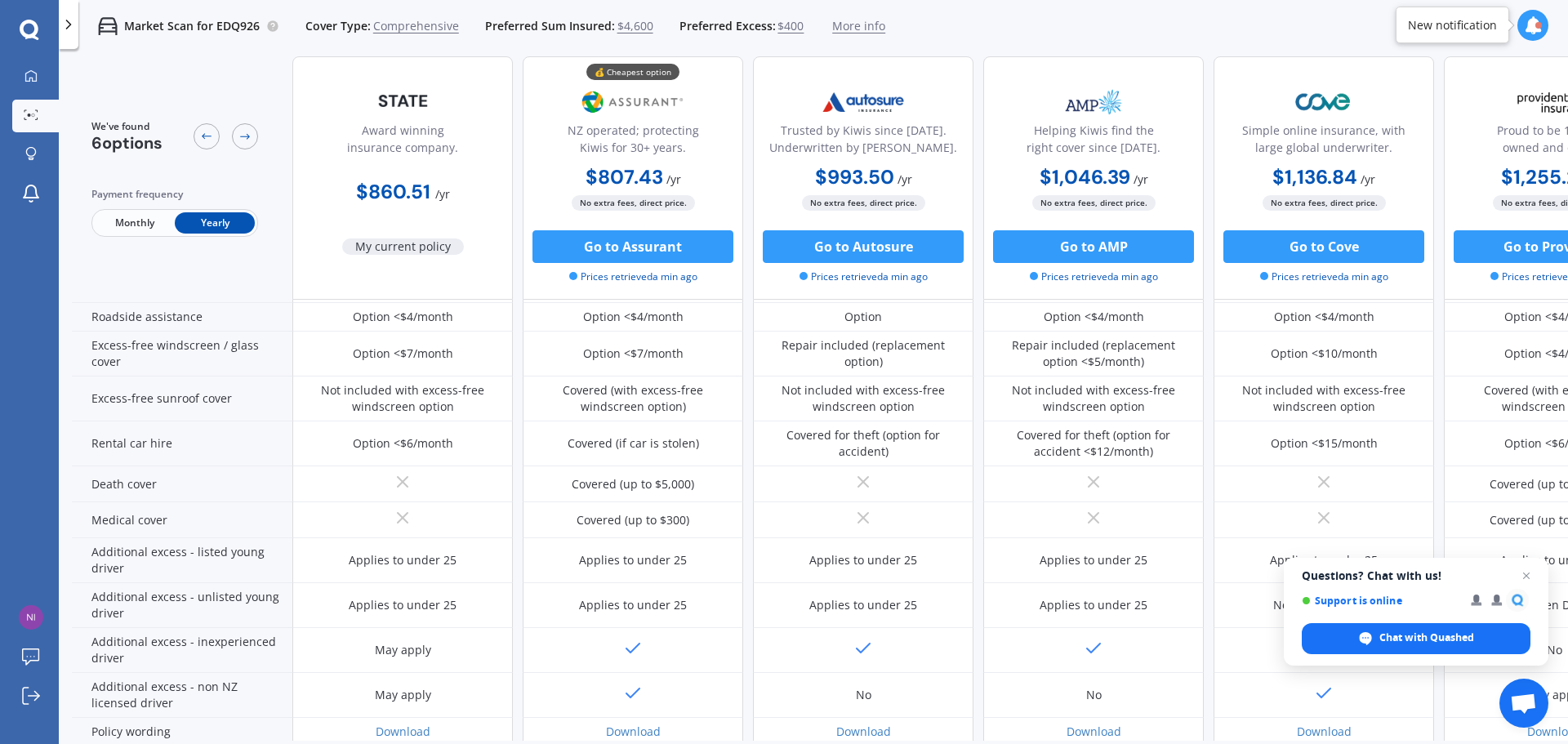
scroll to position [572, 0]
